Goal: Information Seeking & Learning: Learn about a topic

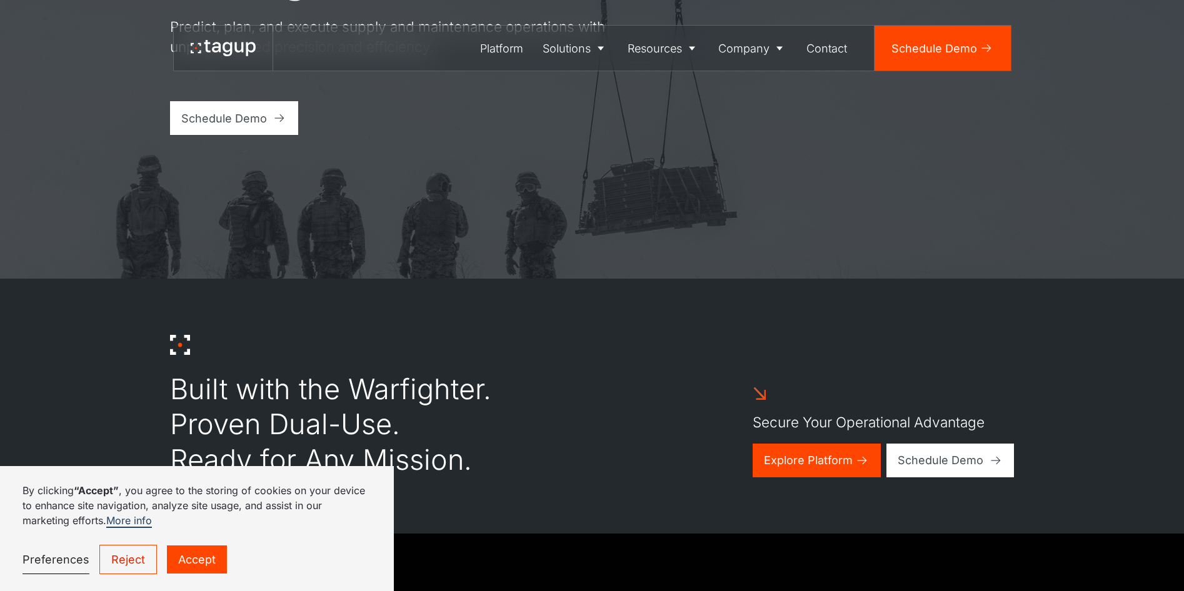
scroll to position [375, 0]
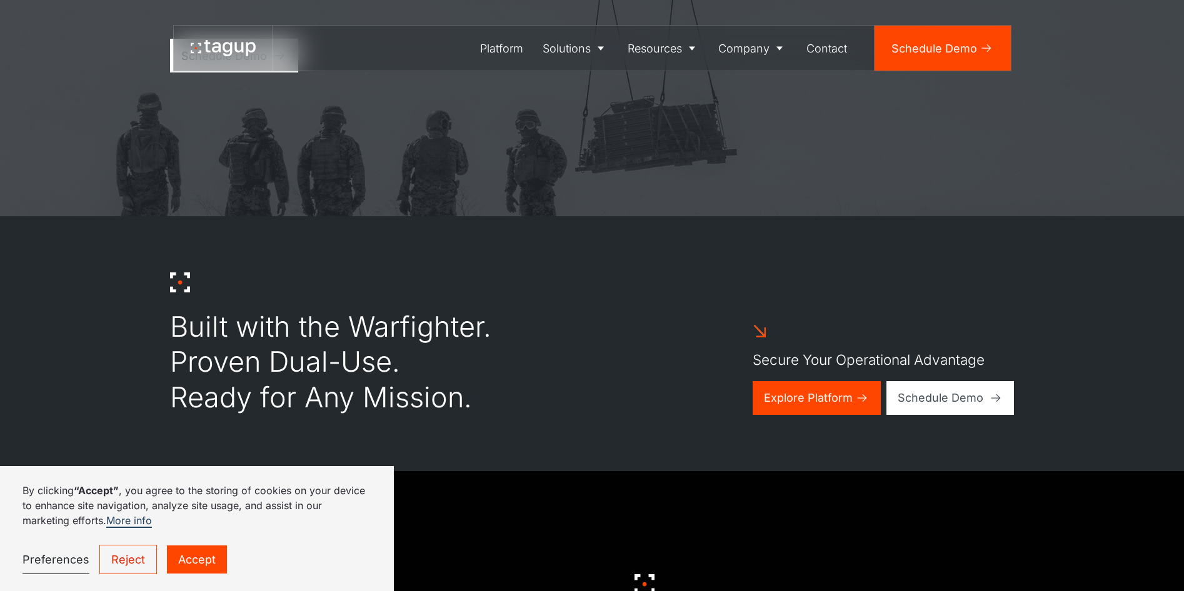
click at [131, 573] on link "Reject" at bounding box center [128, 559] width 58 height 29
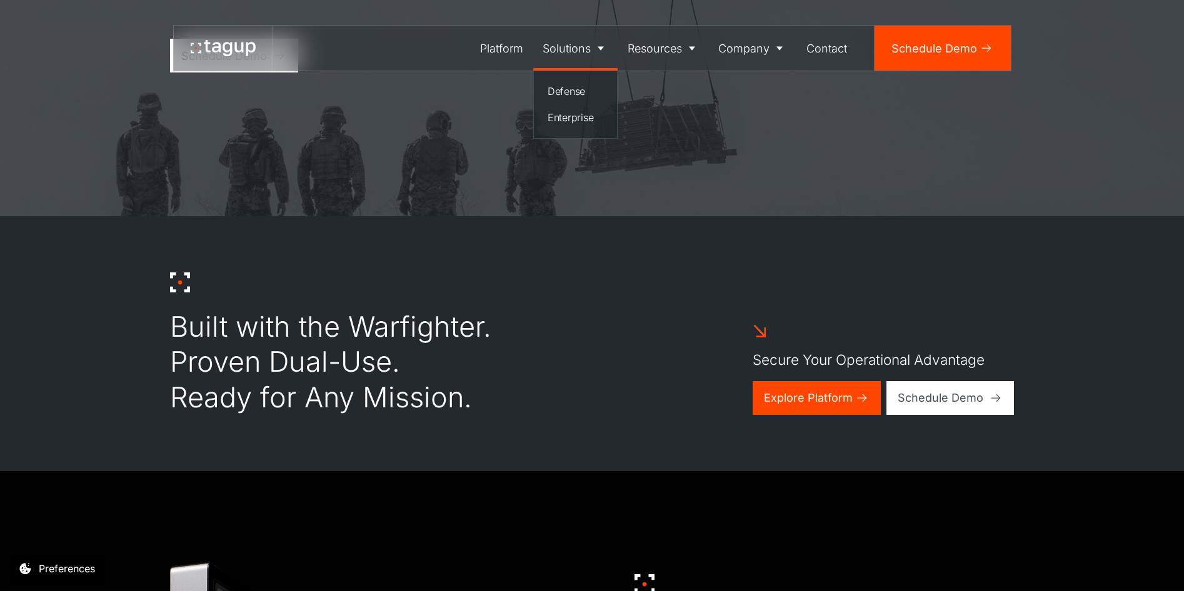
click at [584, 45] on div "Solutions" at bounding box center [567, 48] width 48 height 17
click at [501, 45] on div "Platform" at bounding box center [501, 48] width 43 height 17
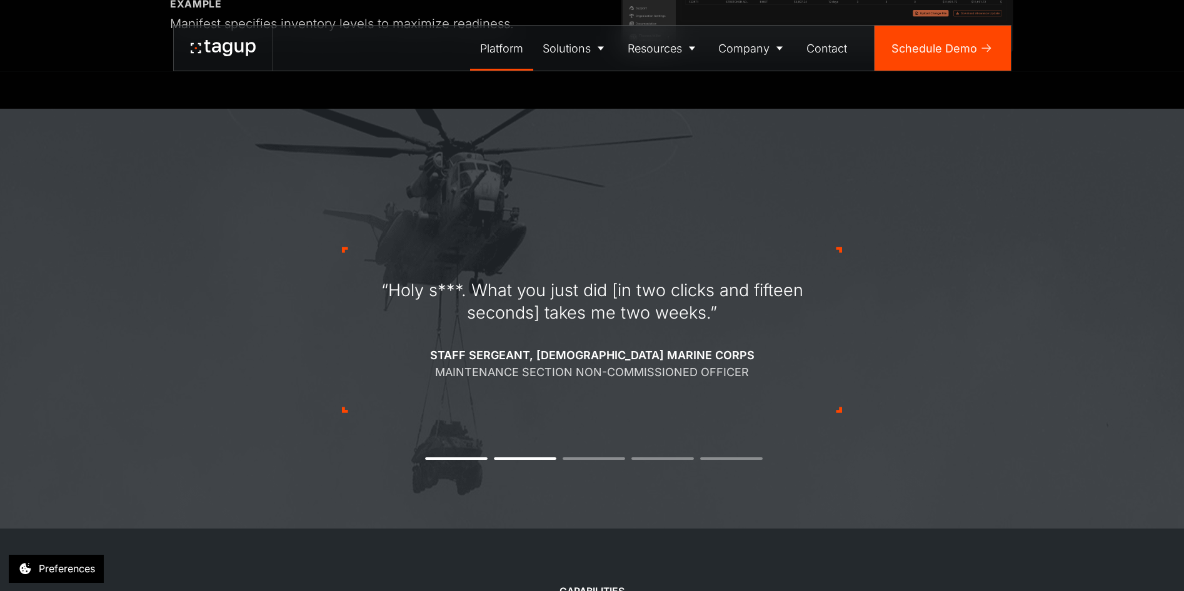
scroll to position [1563, 0]
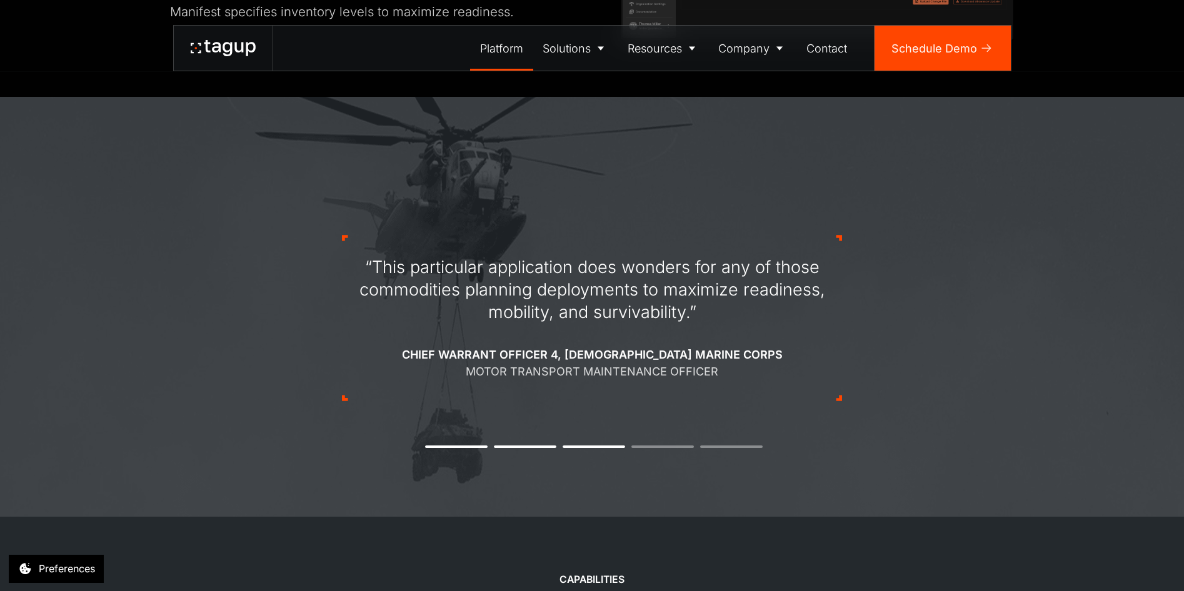
click at [459, 446] on button "1" at bounding box center [456, 447] width 63 height 3
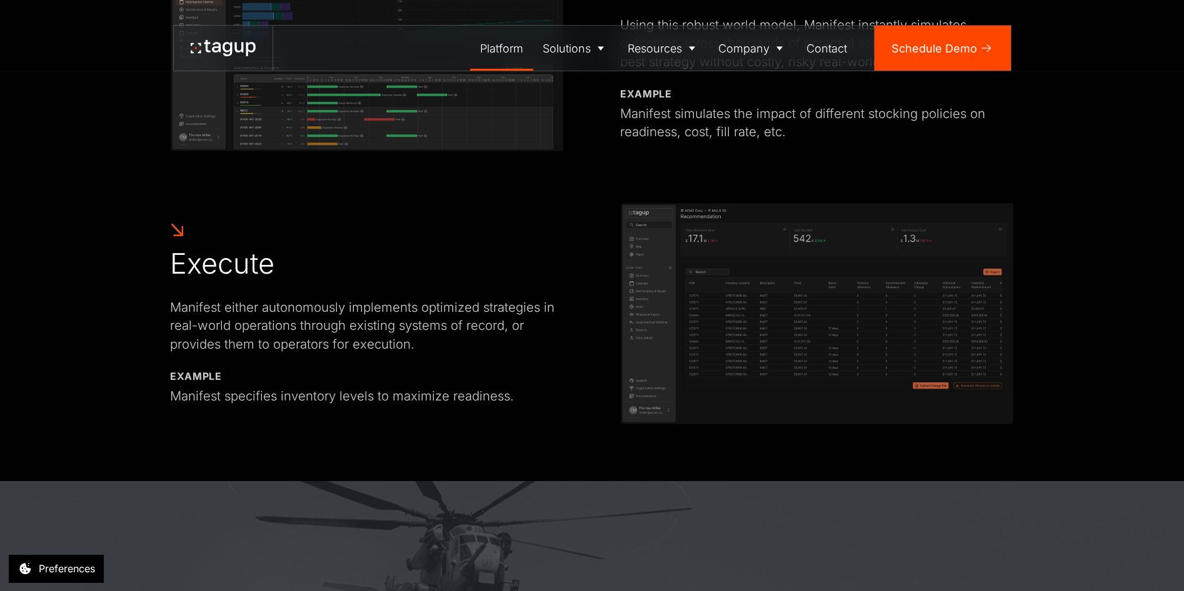
scroll to position [1018, 0]
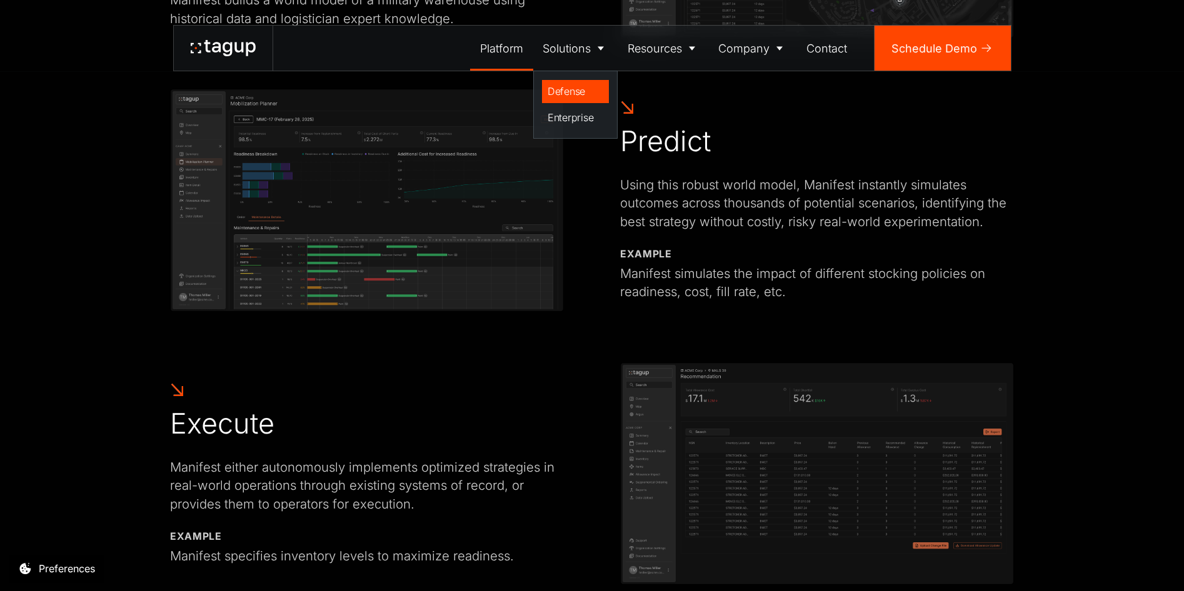
click at [578, 88] on div "Defense" at bounding box center [576, 91] width 56 height 15
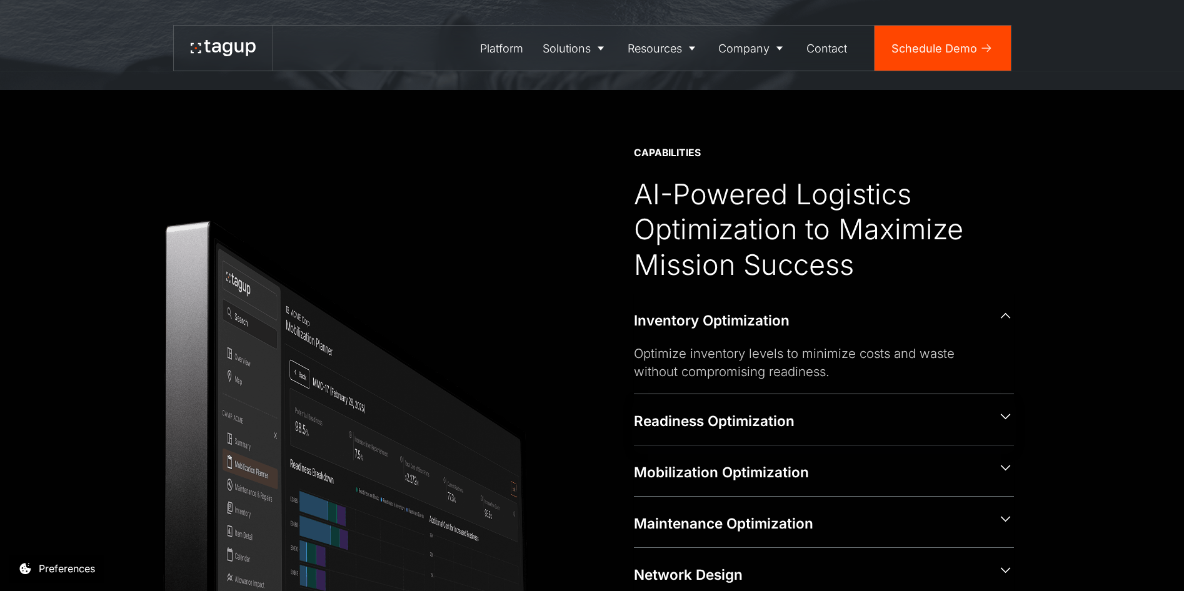
scroll to position [688, 0]
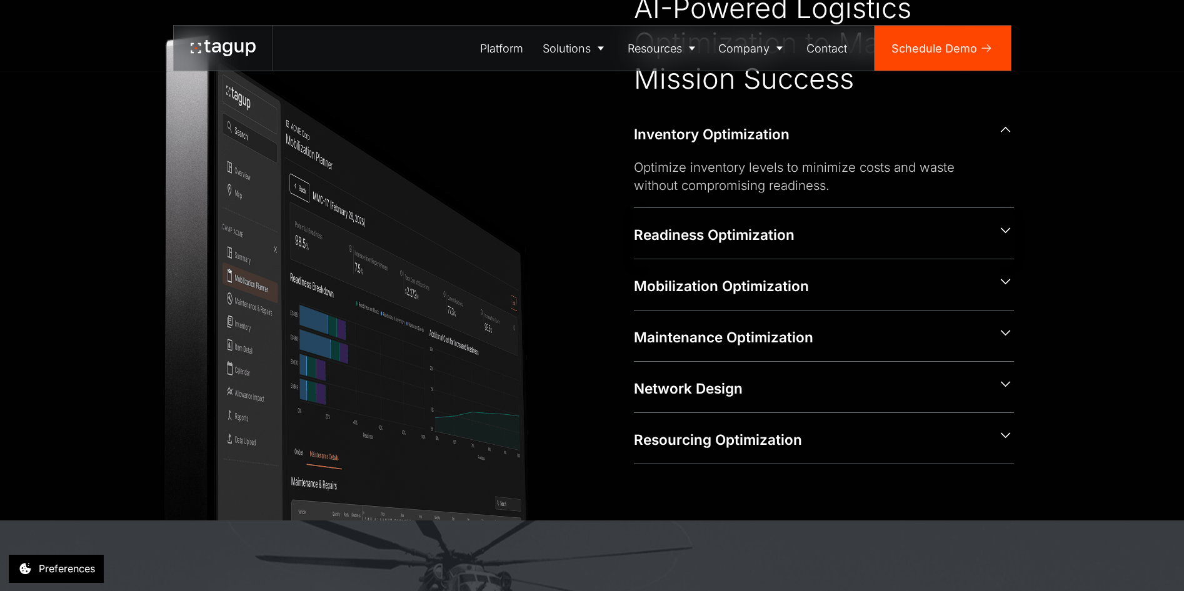
click at [726, 238] on div "Readiness Optimization" at bounding box center [809, 235] width 351 height 20
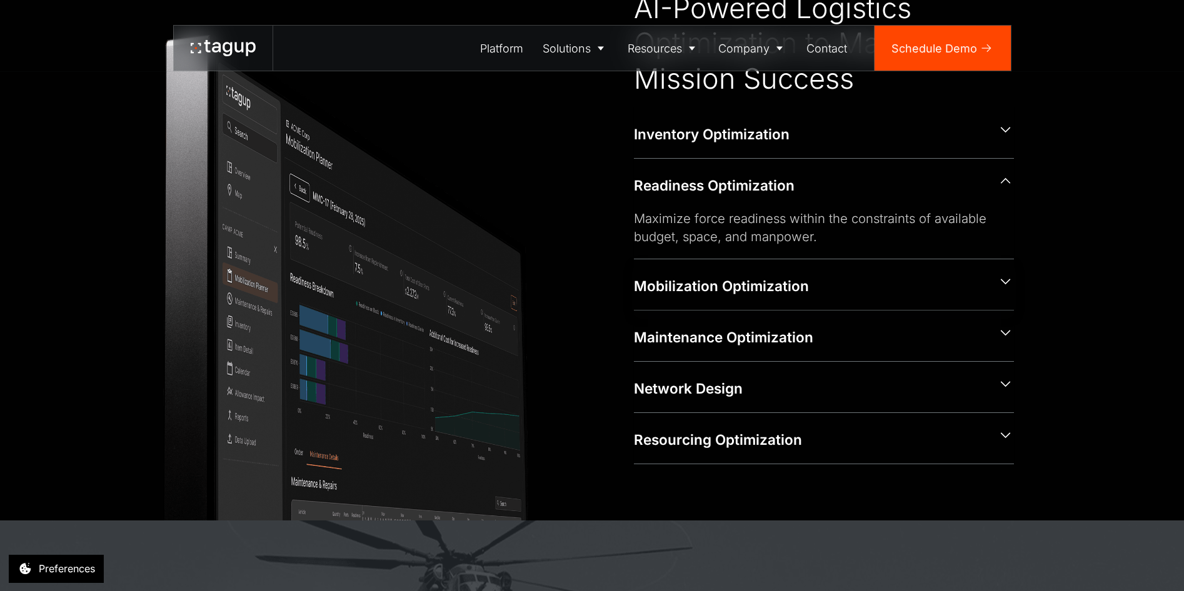
click at [744, 286] on div "Mobilization Optimization" at bounding box center [809, 286] width 351 height 20
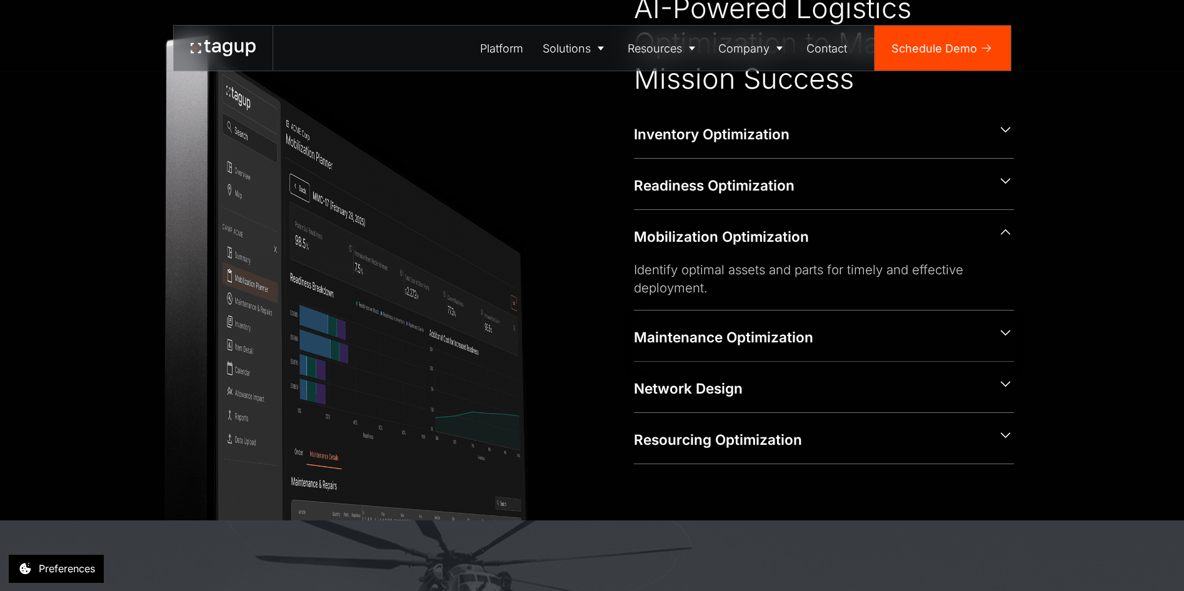
click at [759, 334] on div "Maintenance Optimization" at bounding box center [809, 338] width 351 height 20
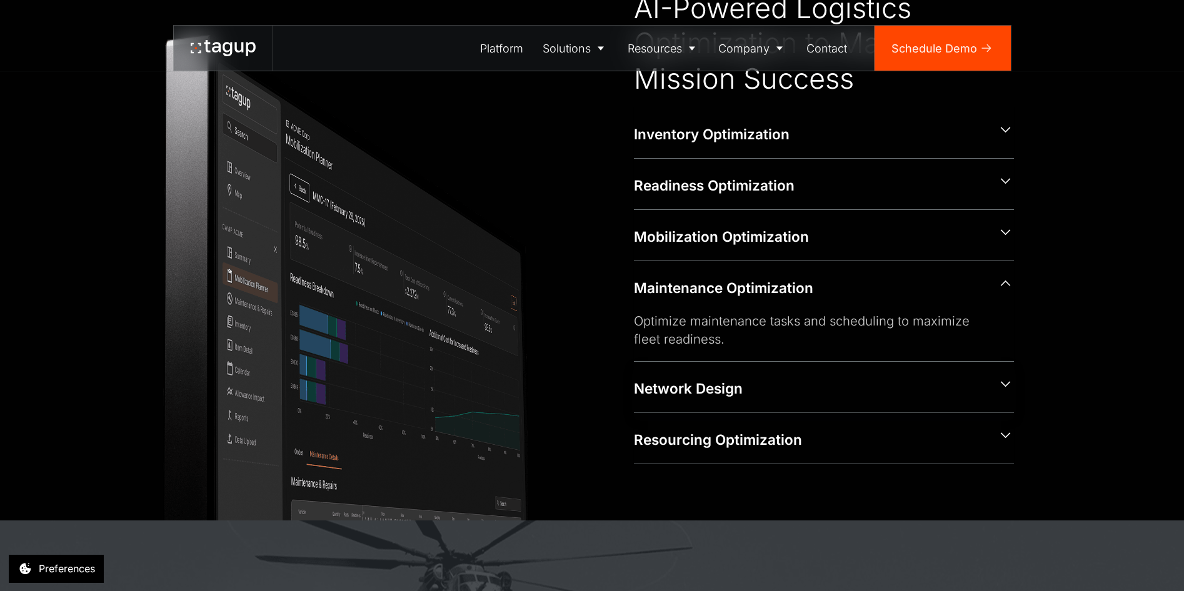
click at [761, 380] on div "Network Design" at bounding box center [809, 389] width 351 height 20
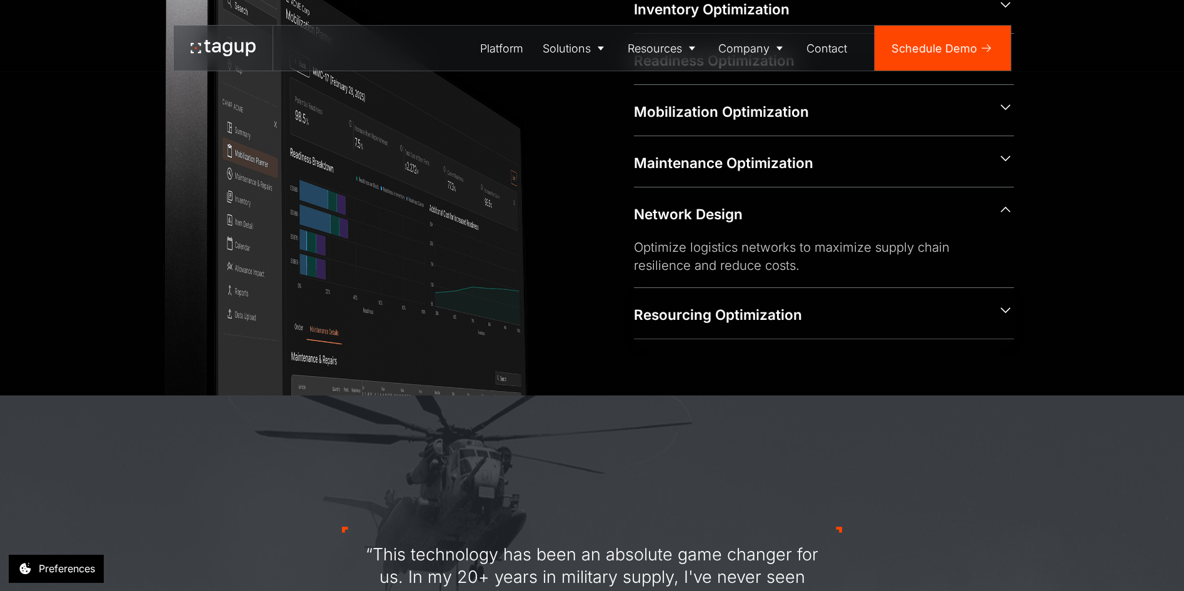
click at [730, 316] on div "Resourcing Optimization" at bounding box center [809, 315] width 351 height 20
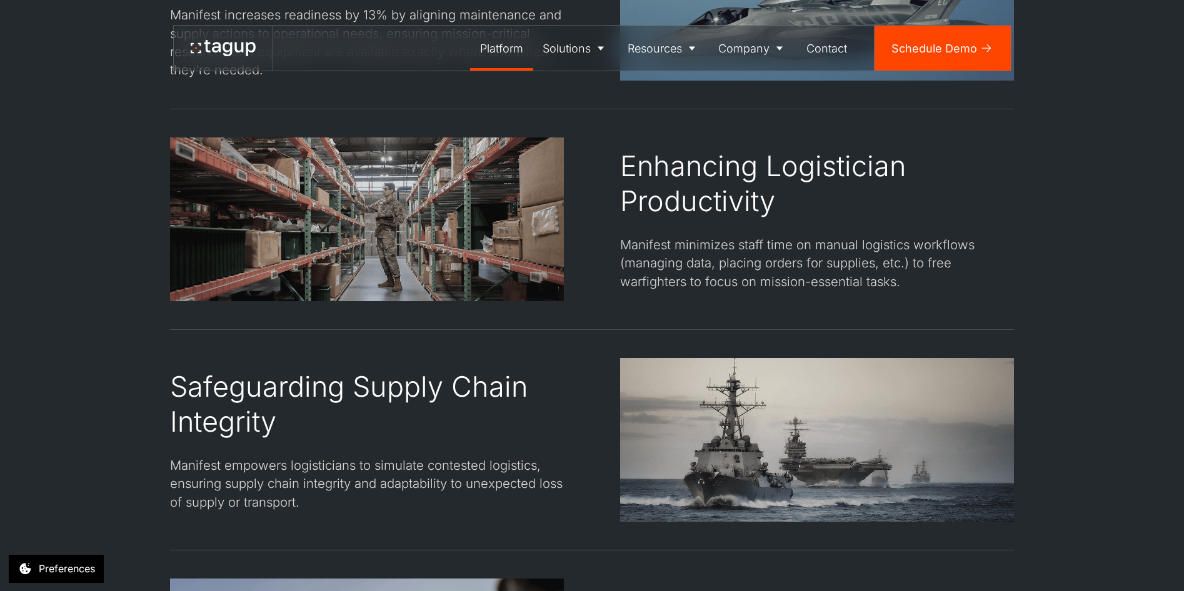
scroll to position [2027, 0]
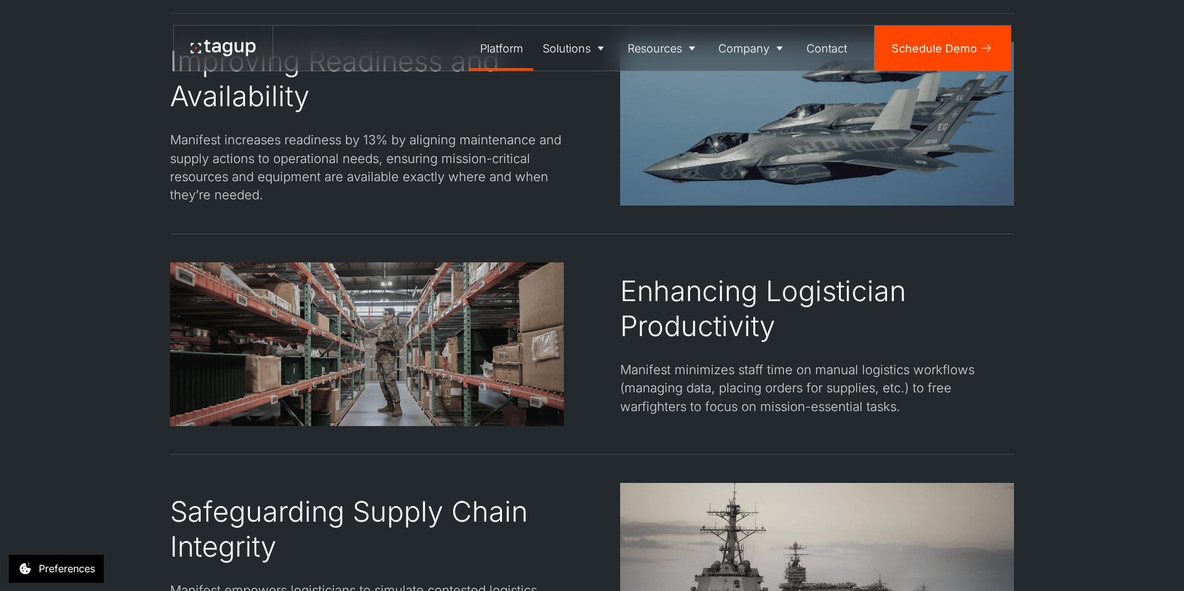
click at [504, 43] on div "Platform" at bounding box center [501, 48] width 43 height 17
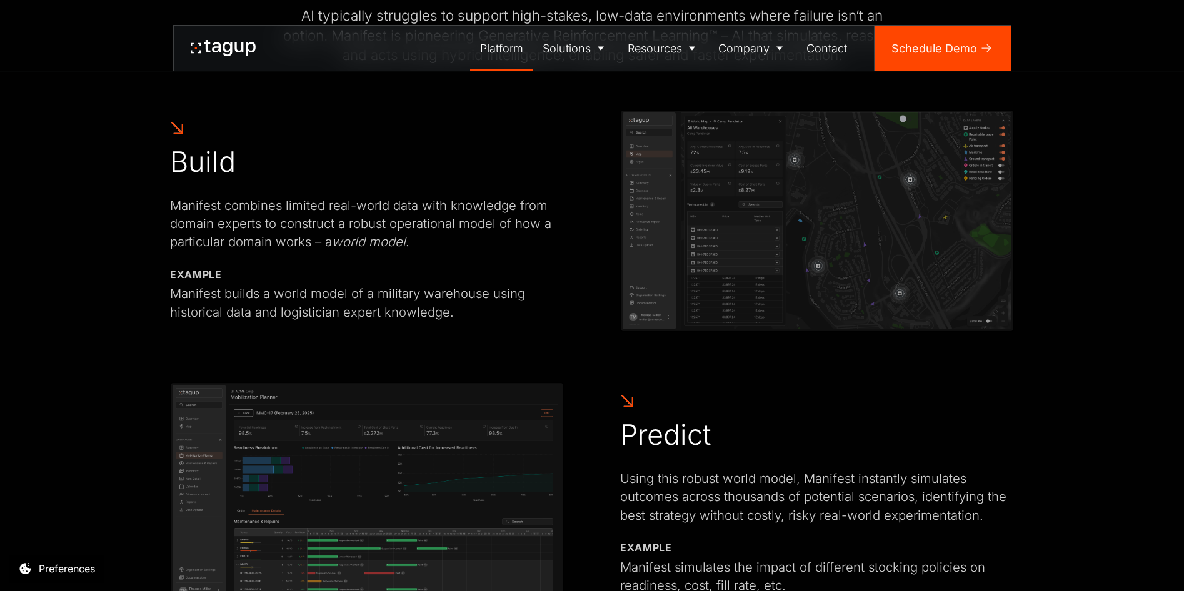
scroll to position [688, 0]
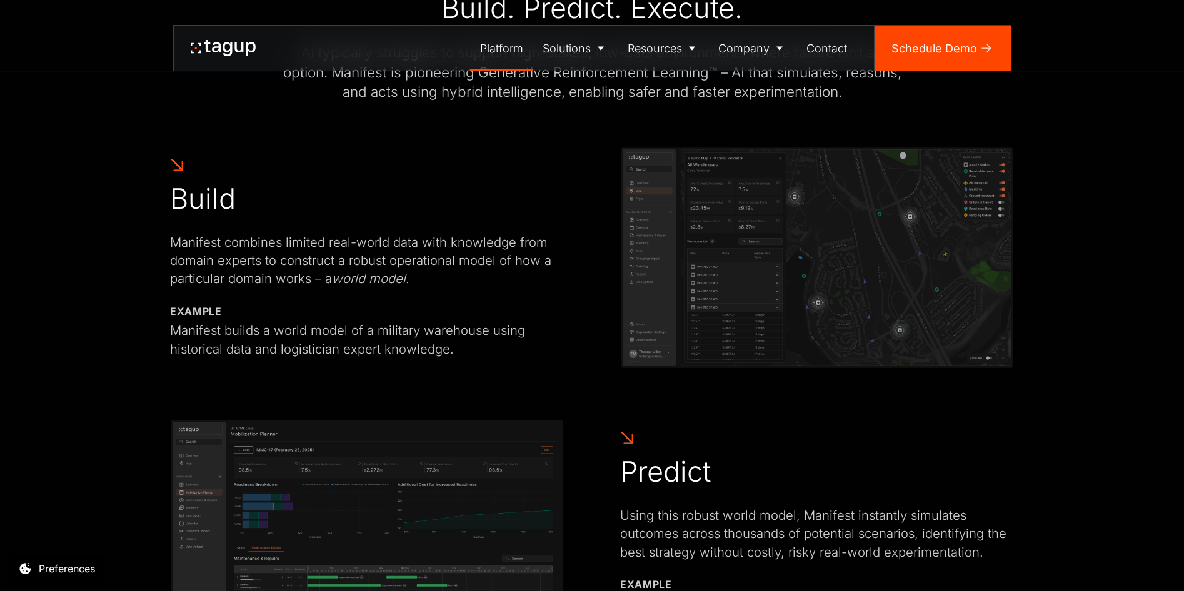
click at [899, 270] on img at bounding box center [817, 258] width 394 height 223
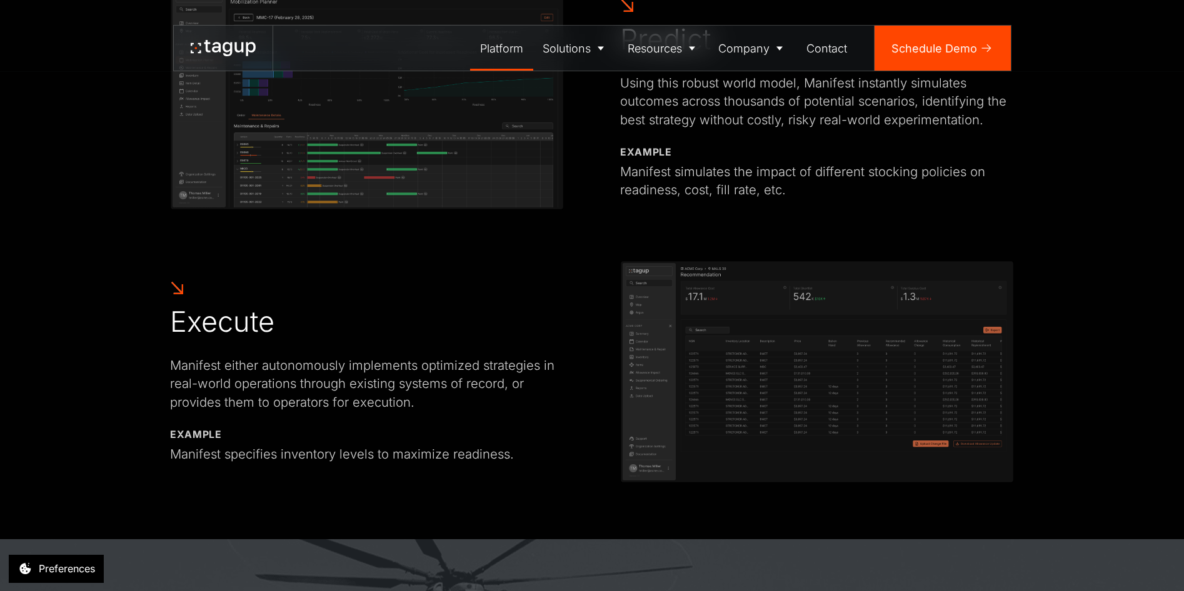
scroll to position [1125, 0]
